Goal: Task Accomplishment & Management: Use online tool/utility

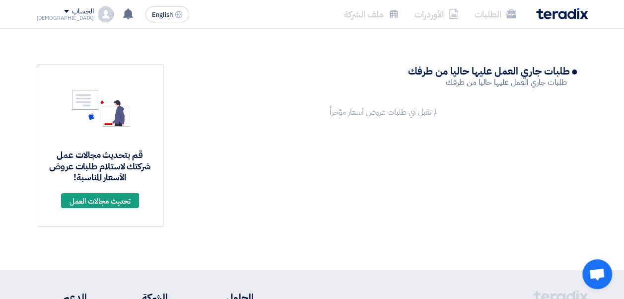
click at [499, 12] on li "الطلبات" at bounding box center [496, 13] width 58 height 23
click at [516, 17] on li "الطلبات" at bounding box center [496, 13] width 58 height 23
click at [72, 11] on div "الحساب" at bounding box center [82, 11] width 21 height 8
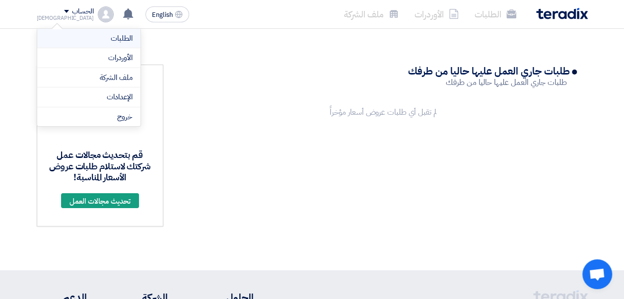
click at [106, 39] on link "الطلبات" at bounding box center [88, 38] width 87 height 11
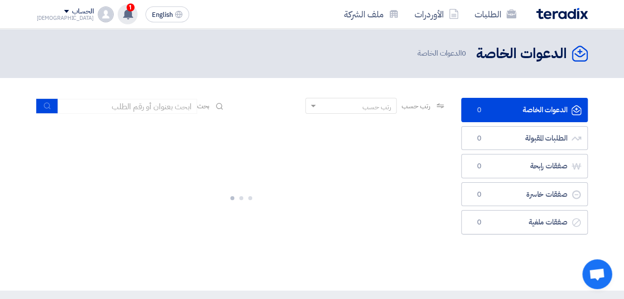
click at [123, 12] on use at bounding box center [128, 13] width 10 height 11
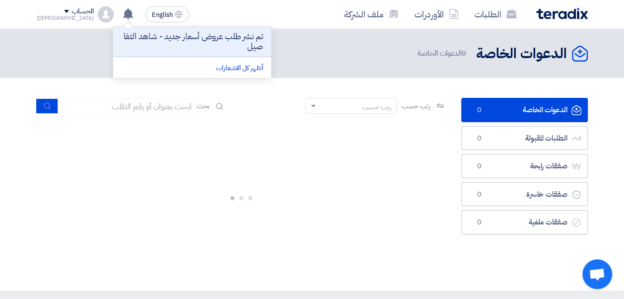
click at [543, 114] on link "الدعوات الخاصة الدعوات الخاصة 0" at bounding box center [524, 110] width 127 height 24
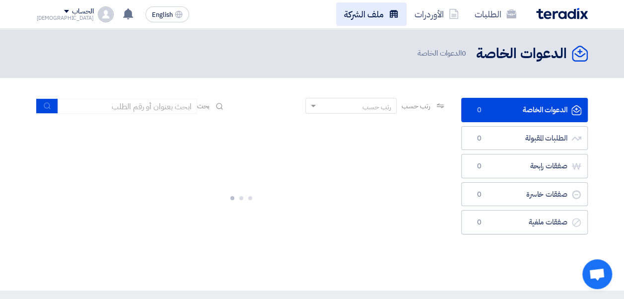
click at [391, 16] on icon at bounding box center [394, 14] width 10 height 10
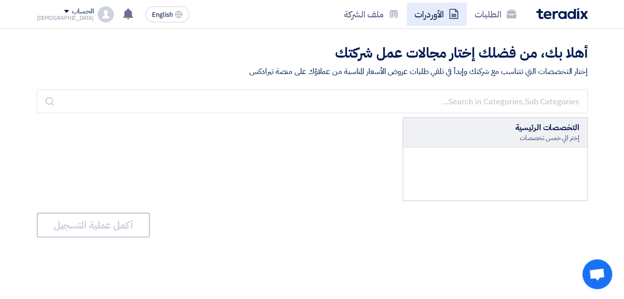
click at [434, 13] on link "الأوردرات" at bounding box center [437, 13] width 60 height 23
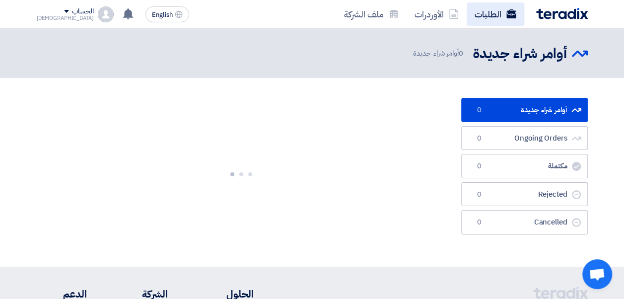
click at [501, 12] on link "الطلبات" at bounding box center [496, 13] width 58 height 23
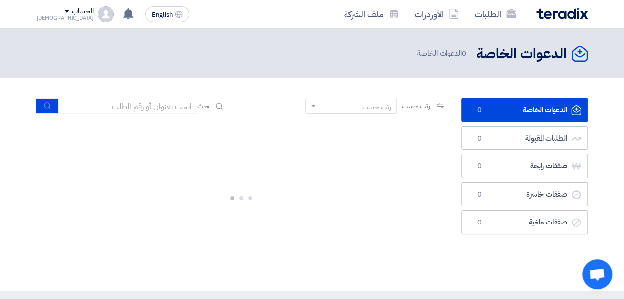
click at [544, 15] on img at bounding box center [562, 13] width 52 height 11
click at [556, 14] on img at bounding box center [562, 13] width 52 height 11
click at [58, 15] on div "[DEMOGRAPHIC_DATA]" at bounding box center [65, 17] width 57 height 5
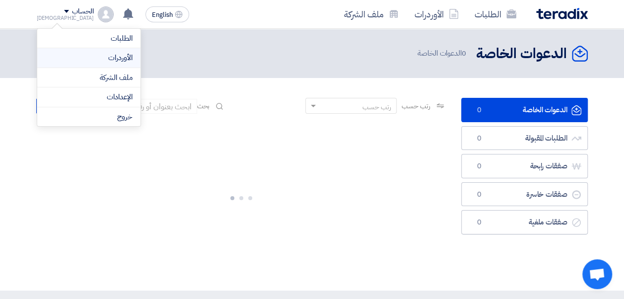
click at [124, 55] on link "الأوردرات" at bounding box center [88, 57] width 87 height 11
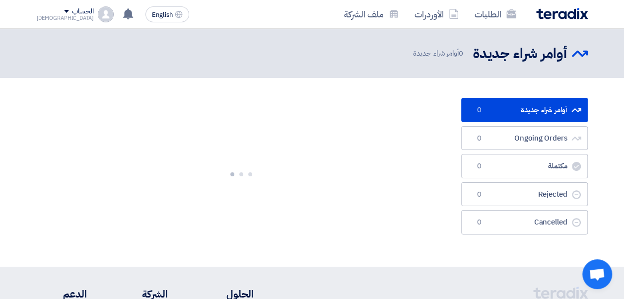
click at [55, 15] on div "[DEMOGRAPHIC_DATA]" at bounding box center [65, 17] width 57 height 5
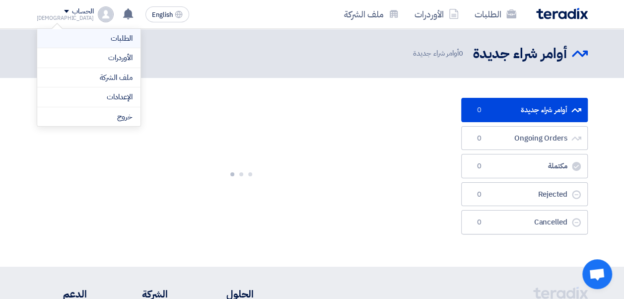
click at [111, 39] on link "الطلبات" at bounding box center [88, 38] width 87 height 11
